Goal: Find specific page/section: Find specific page/section

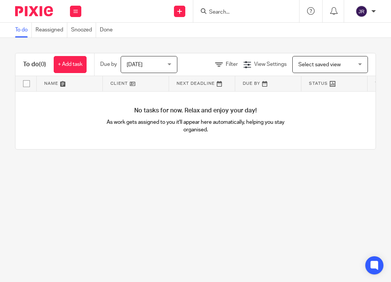
click at [262, 11] on input "Search" at bounding box center [242, 12] width 68 height 7
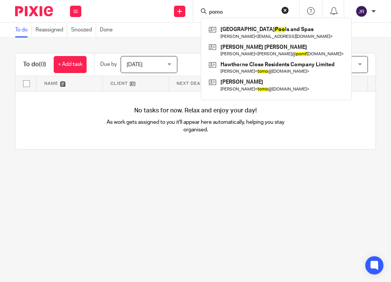
type input "pomo"
click at [237, 6] on div "pomo North Yorkshire Poo ls and Spas Seamus Macdonald < gswannie@hotmail.com > …" at bounding box center [246, 11] width 106 height 22
click at [288, 11] on button "reset" at bounding box center [285, 10] width 8 height 8
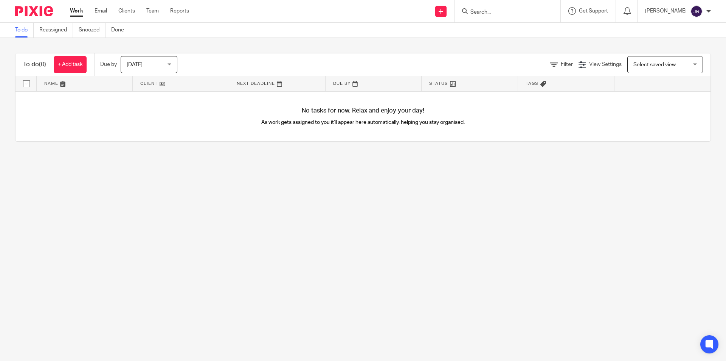
click at [391, 8] on form at bounding box center [510, 10] width 81 height 9
click at [391, 9] on input "Search" at bounding box center [504, 12] width 68 height 7
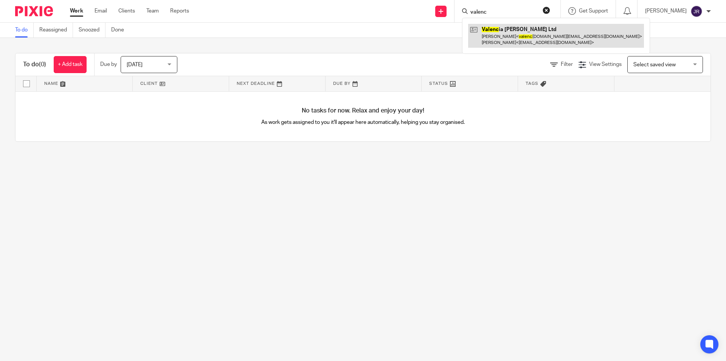
type input "valenc"
click at [391, 33] on link at bounding box center [556, 35] width 176 height 23
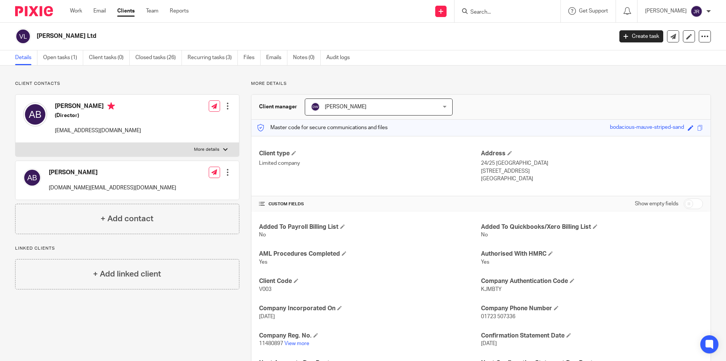
drag, startPoint x: 490, startPoint y: 15, endPoint x: 495, endPoint y: 11, distance: 6.6
click at [492, 14] on div at bounding box center [506, 10] width 88 height 9
click at [496, 11] on input "Search" at bounding box center [504, 12] width 68 height 7
type input "g cu"
click at [510, 35] on link at bounding box center [532, 32] width 128 height 17
